Goal: Information Seeking & Learning: Learn about a topic

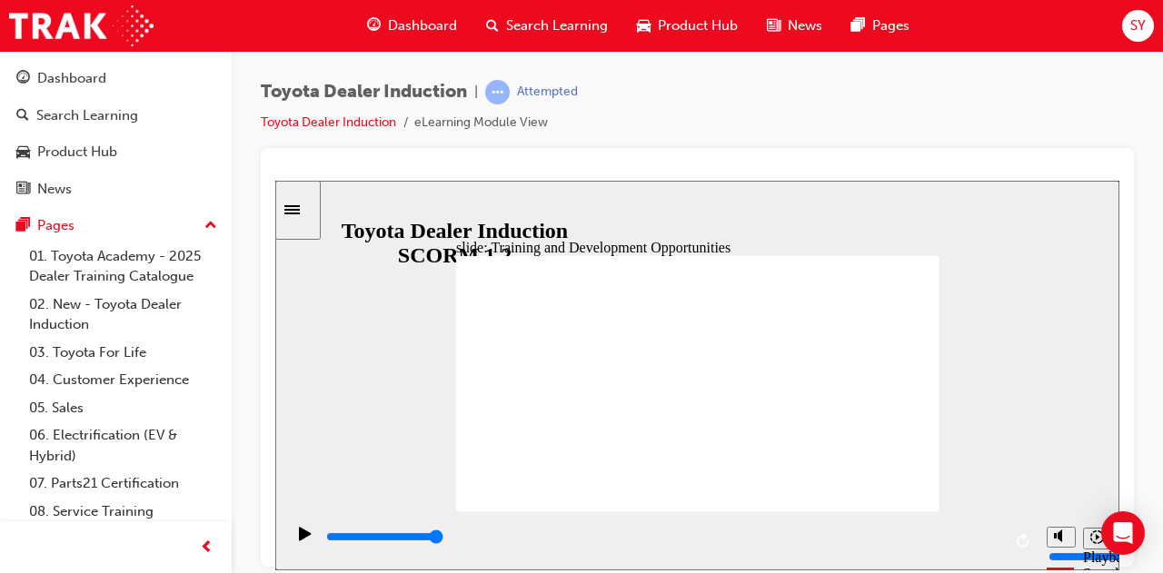
drag, startPoint x: 829, startPoint y: 361, endPoint x: 961, endPoint y: 449, distance: 158.6
click at [960, 449] on div "slide: Training and Development Opportunities Group 1 Round Single Corner Recta…" at bounding box center [697, 375] width 844 height 390
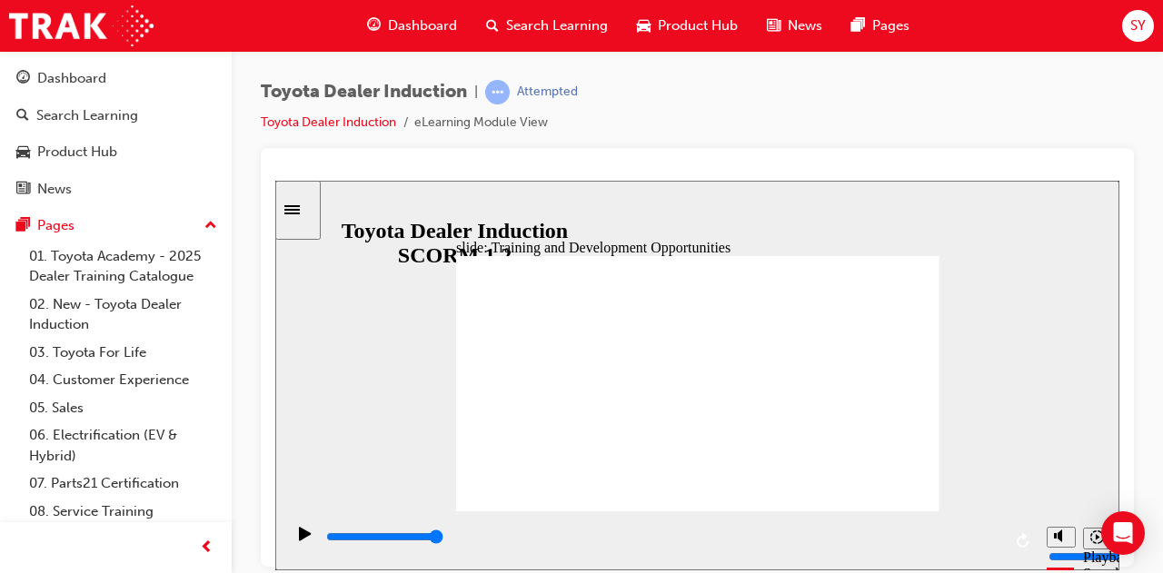
type input "5000"
radio input "false"
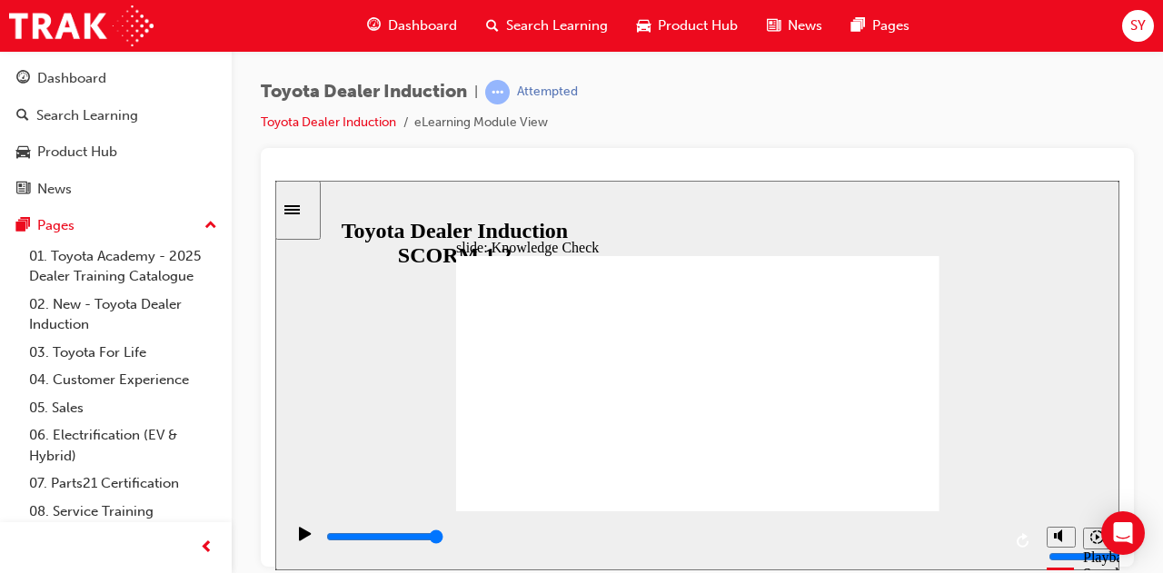
radio input "true"
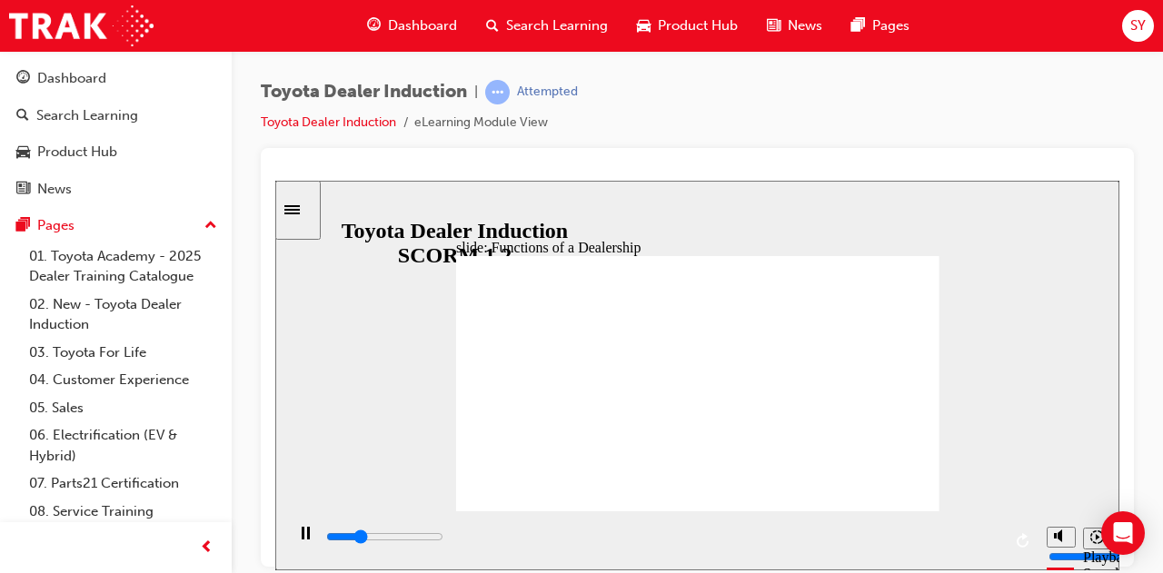
type input "18900"
